Goal: Find specific page/section: Find specific page/section

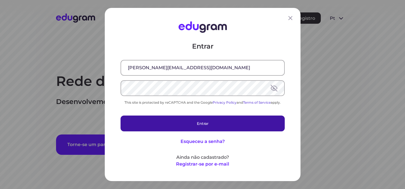
click at [202, 123] on button "Entrar" at bounding box center [203, 123] width 164 height 16
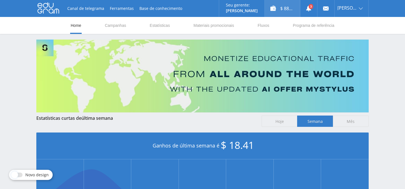
click at [284, 6] on div "$ 88.44" at bounding box center [282, 8] width 35 height 17
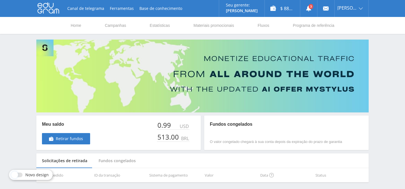
scroll to position [22, 0]
